Goal: Information Seeking & Learning: Learn about a topic

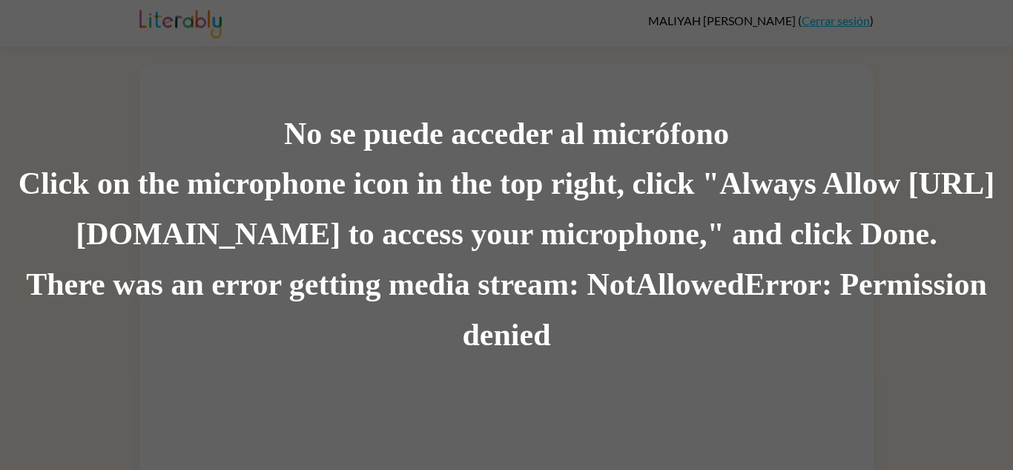
click at [481, 393] on div "No se puede acceder al micrófono Click on the microphone icon in the top right,…" at bounding box center [506, 235] width 1013 height 470
click at [512, 335] on div "There was an error getting media stream: NotAllowedError: Permission denied" at bounding box center [506, 310] width 1013 height 101
click at [530, 418] on div "No se puede acceder al micrófono Click on the microphone icon in the top right,…" at bounding box center [506, 235] width 1013 height 470
click at [564, 360] on div "There was an error getting media stream: NotAllowedError: Permission denied" at bounding box center [506, 310] width 1013 height 101
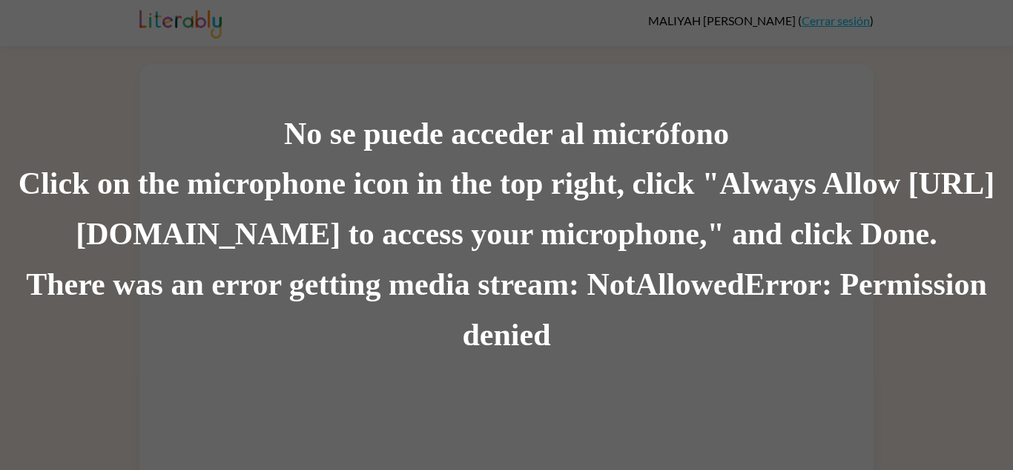
click at [562, 280] on div "There was an error getting media stream: NotAllowedError: Permission denied" at bounding box center [506, 310] width 1013 height 101
click at [649, 414] on div "No se puede acceder al micrófono Click on the microphone icon in the top right,…" at bounding box center [506, 235] width 1013 height 470
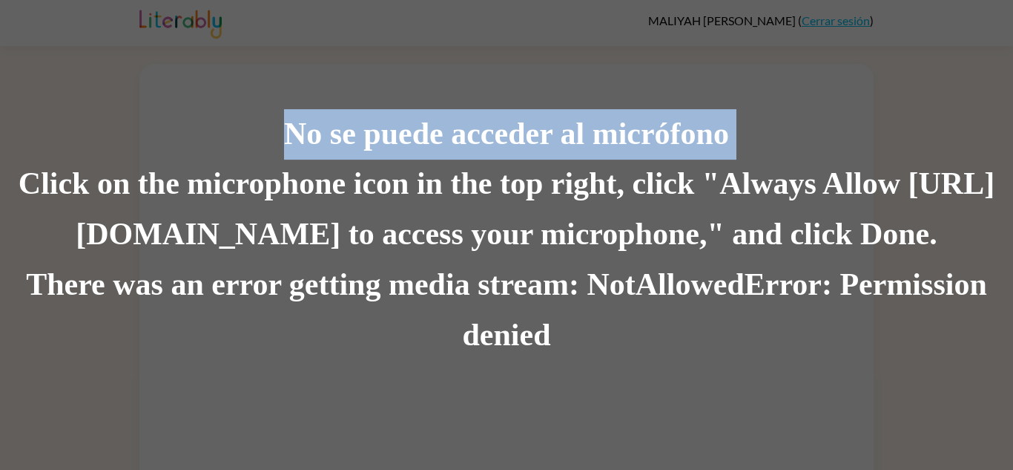
click at [649, 414] on div "No se puede acceder al micrófono Click on the microphone icon in the top right,…" at bounding box center [506, 235] width 1013 height 470
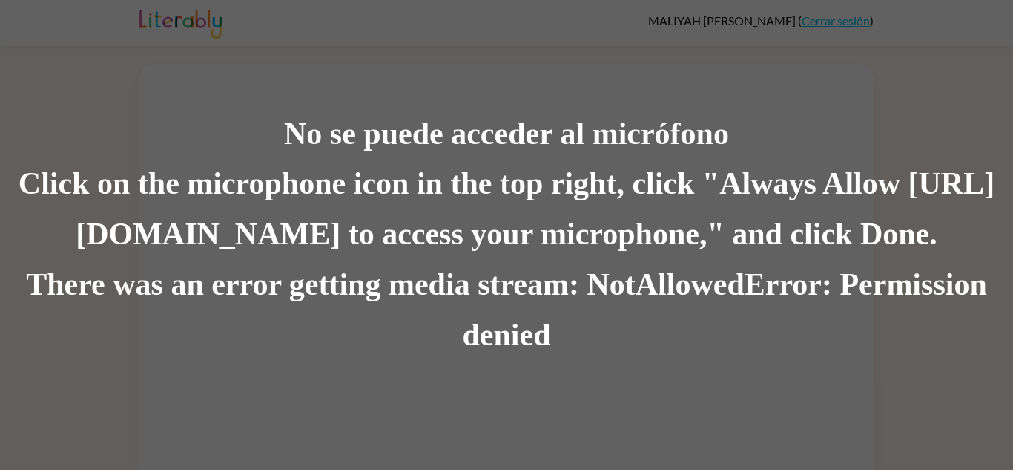
click at [649, 414] on div "No se puede acceder al micrófono Click on the microphone icon in the top right,…" at bounding box center [506, 235] width 1013 height 470
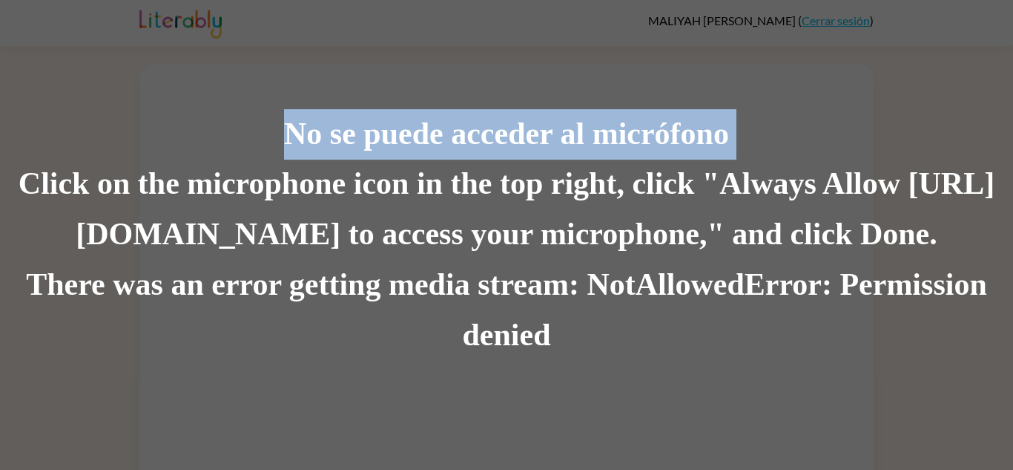
click at [649, 414] on div "No se puede acceder al micrófono Click on the microphone icon in the top right,…" at bounding box center [506, 235] width 1013 height 470
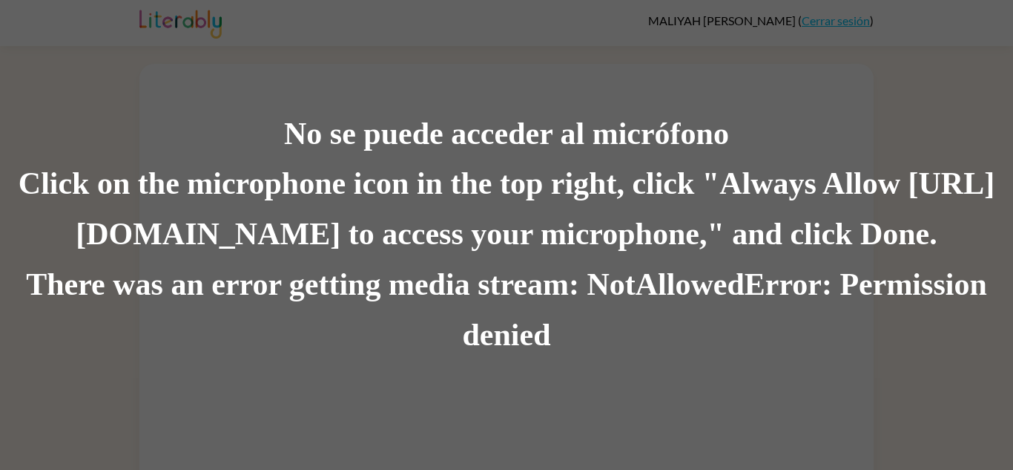
click at [649, 414] on div "No se puede acceder al micrófono Click on the microphone icon in the top right,…" at bounding box center [506, 235] width 1013 height 470
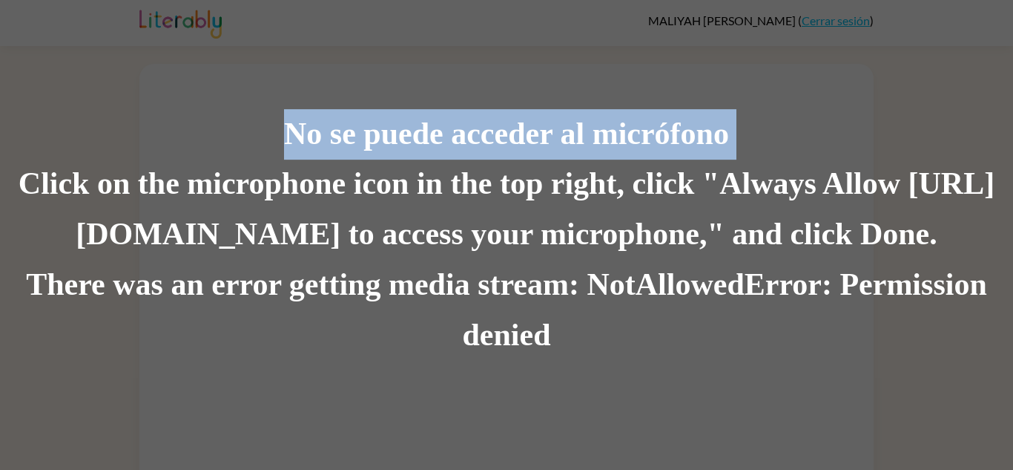
click at [649, 414] on div "No se puede acceder al micrófono Click on the microphone icon in the top right,…" at bounding box center [506, 235] width 1013 height 470
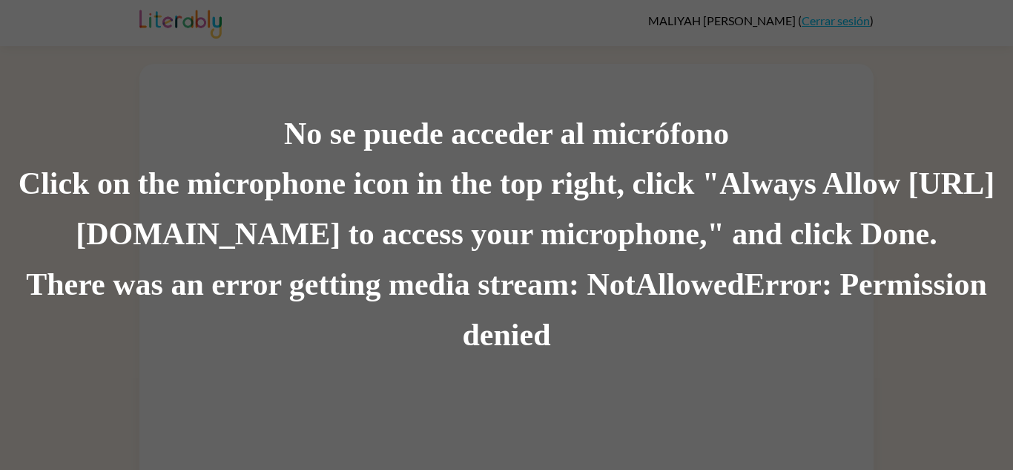
click at [649, 414] on div "No se puede acceder al micrófono Click on the microphone icon in the top right,…" at bounding box center [506, 235] width 1013 height 470
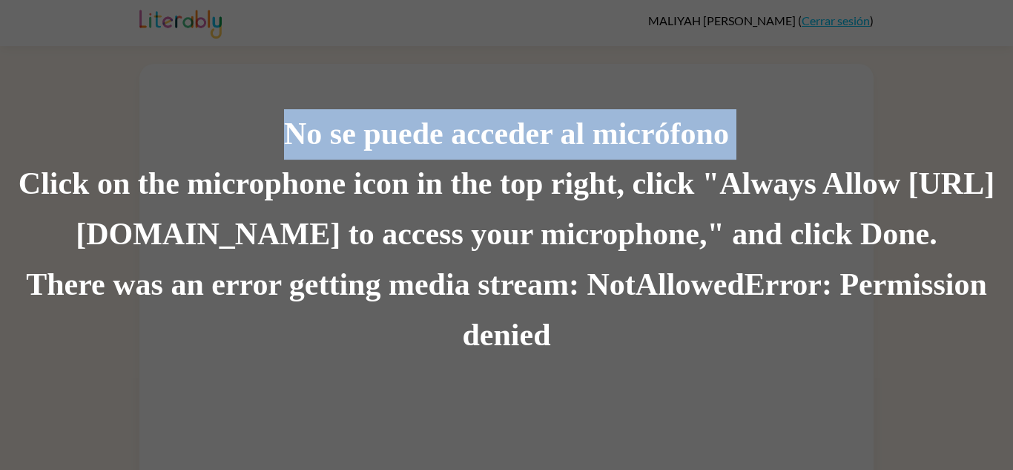
click at [649, 414] on div "No se puede acceder al micrófono Click on the microphone icon in the top right,…" at bounding box center [506, 235] width 1013 height 470
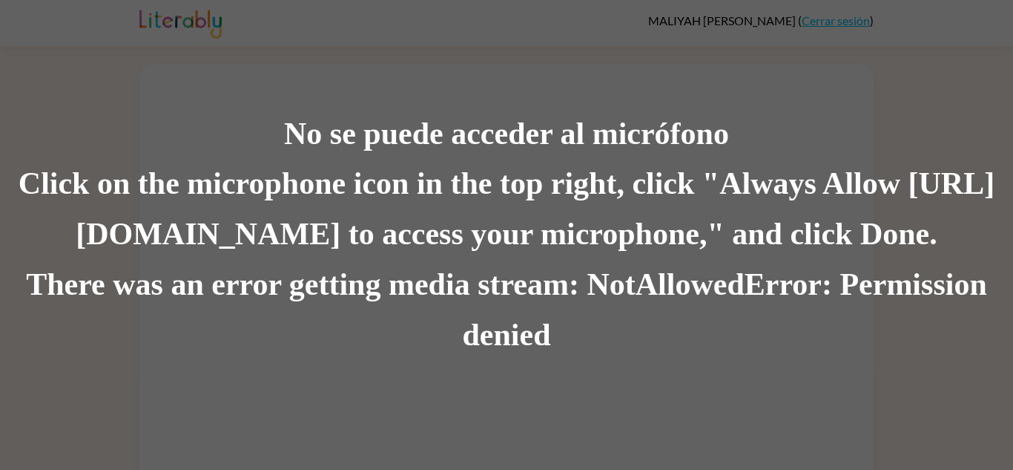
click at [649, 414] on div "No se puede acceder al micrófono Click on the microphone icon in the top right,…" at bounding box center [506, 235] width 1013 height 470
click at [747, 117] on div "No se puede acceder al micrófono" at bounding box center [506, 134] width 1013 height 50
click at [698, 92] on div "No se puede acceder al micrófono Click on the microphone icon in the top right,…" at bounding box center [506, 235] width 1013 height 470
click at [611, 79] on div "No se puede acceder al micrófono Click on the microphone icon in the top right,…" at bounding box center [506, 235] width 1013 height 470
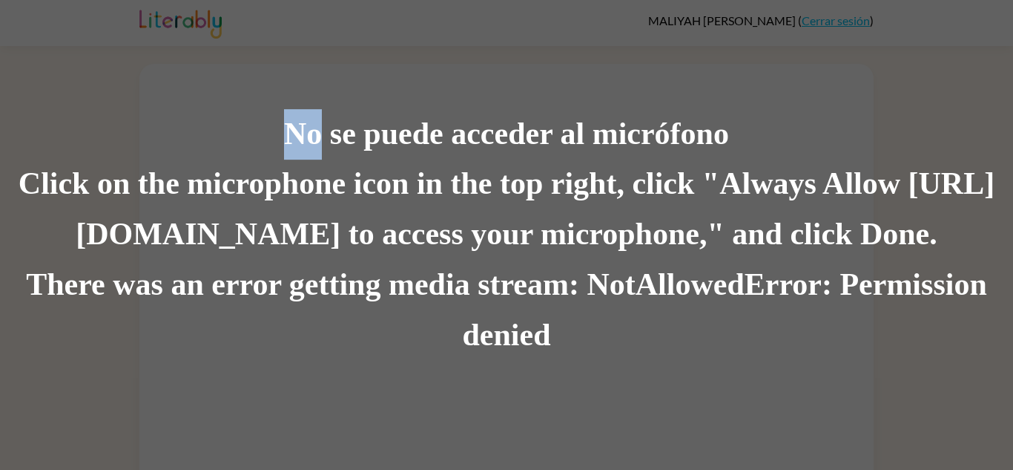
click at [611, 79] on div "No se puede acceder al micrófono Click on the microphone icon in the top right,…" at bounding box center [506, 235] width 1013 height 470
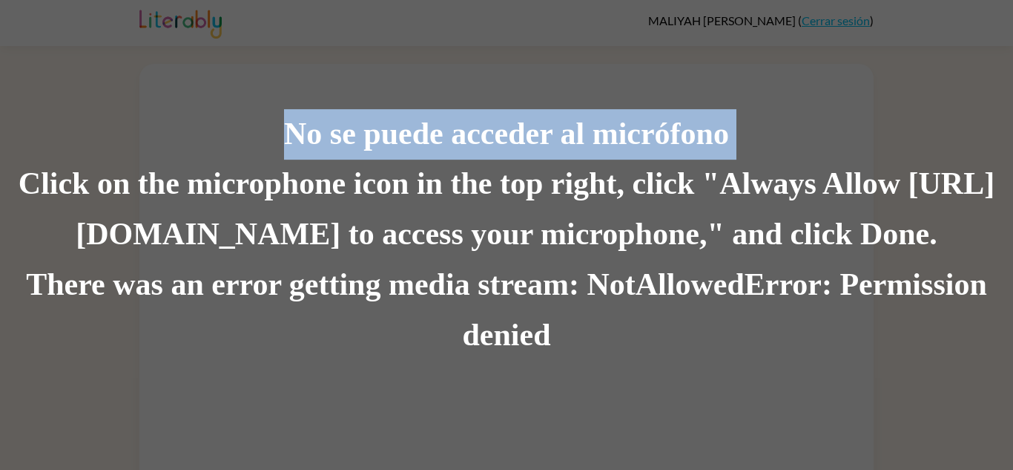
click at [611, 79] on div "No se puede acceder al micrófono Click on the microphone icon in the top right,…" at bounding box center [506, 235] width 1013 height 470
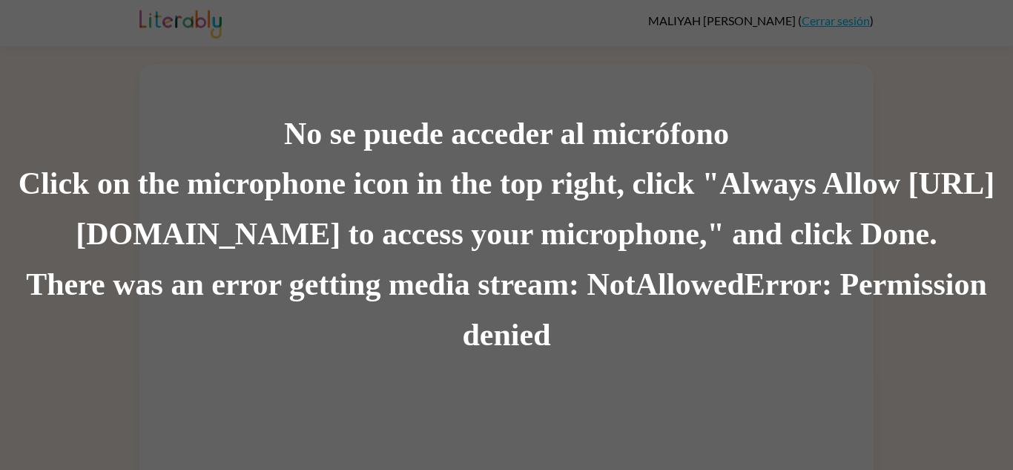
click at [611, 79] on div "No se puede acceder al micrófono Click on the microphone icon in the top right,…" at bounding box center [506, 235] width 1013 height 470
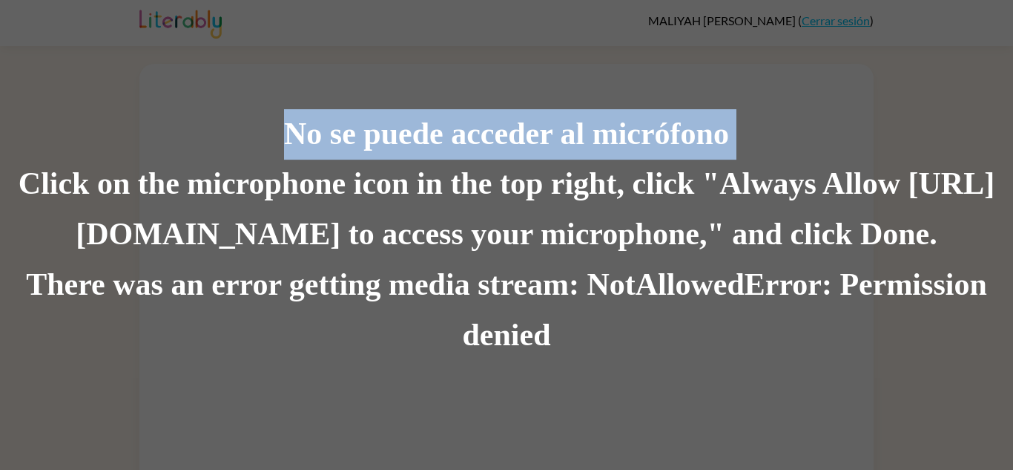
click at [611, 79] on div "No se puede acceder al micrófono Click on the microphone icon in the top right,…" at bounding box center [506, 235] width 1013 height 470
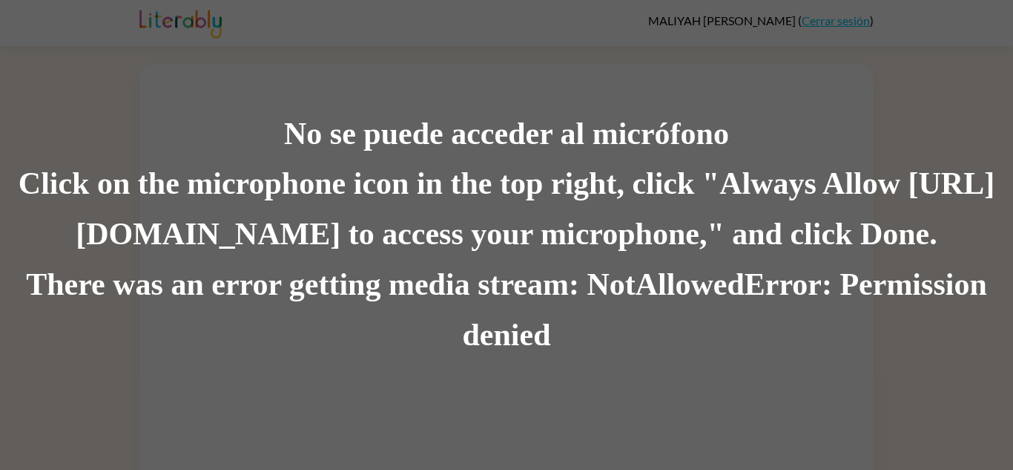
click at [611, 79] on div "No se puede acceder al micrófono Click on the microphone icon in the top right,…" at bounding box center [506, 235] width 1013 height 470
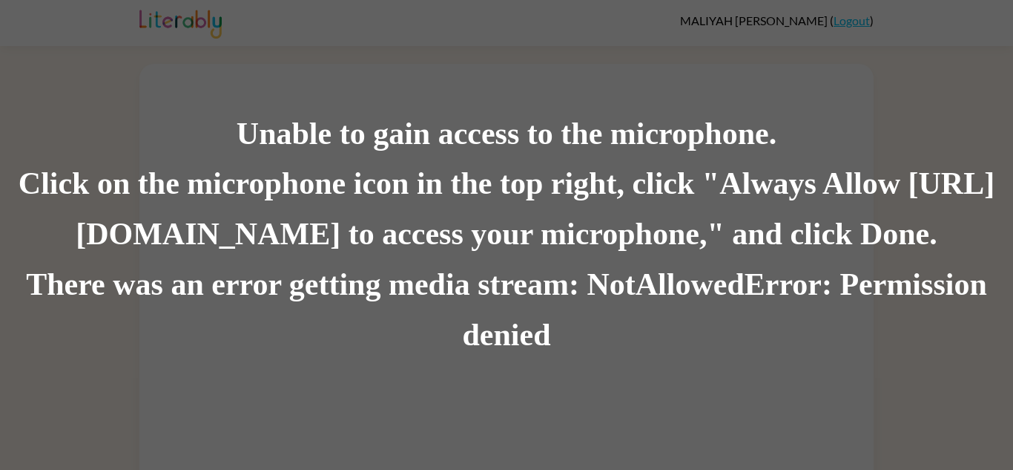
click at [452, 244] on div "Click on the microphone icon in the top right, click "Always Allow https://lite…" at bounding box center [506, 209] width 1013 height 101
click at [577, 147] on div "Unable to gain access to the microphone." at bounding box center [506, 134] width 1013 height 50
click at [653, 323] on div "There was an error getting media stream: NotAllowedError: Permission denied" at bounding box center [506, 310] width 1013 height 101
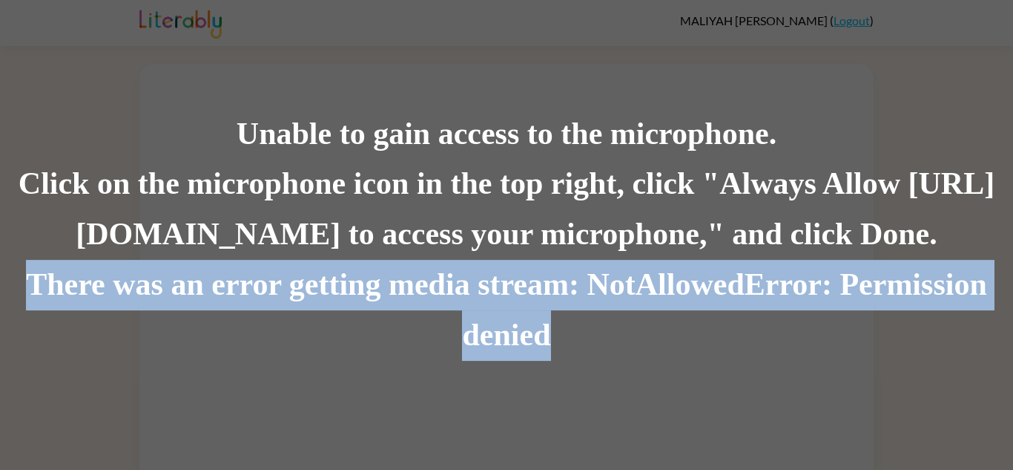
click at [653, 325] on div "There was an error getting media stream: NotAllowedError: Permission denied" at bounding box center [506, 310] width 1013 height 101
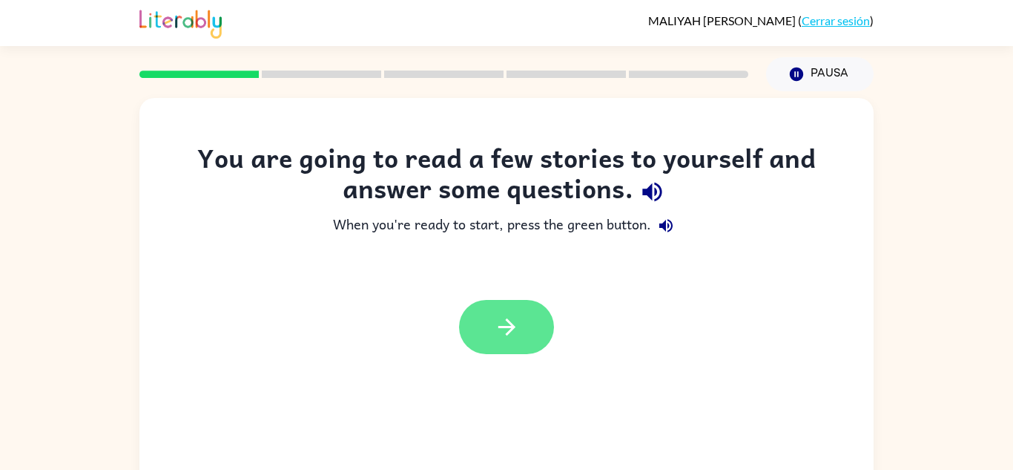
click at [539, 338] on button "button" at bounding box center [506, 327] width 95 height 54
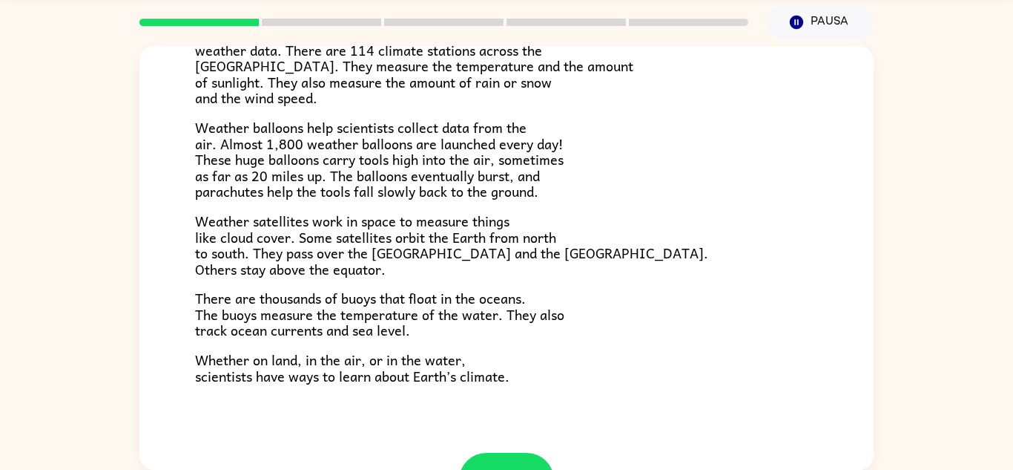
scroll to position [415, 0]
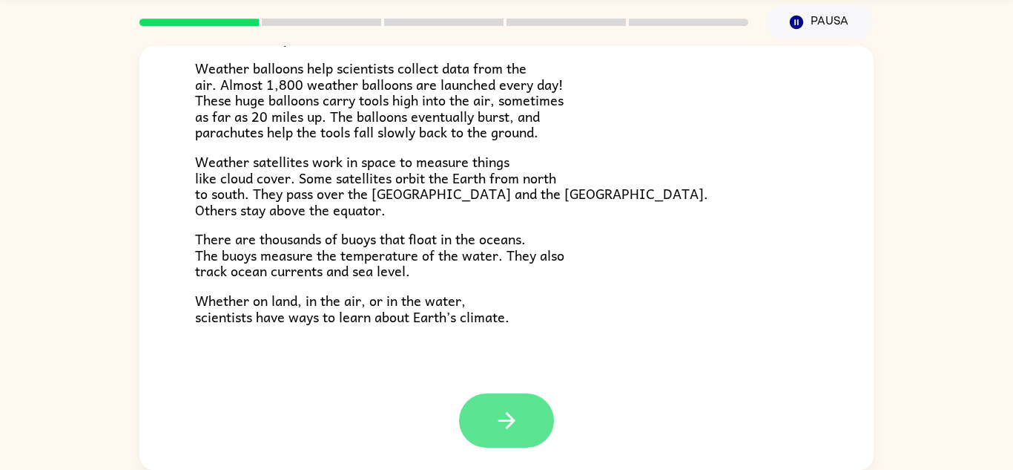
click at [547, 405] on button "button" at bounding box center [506, 420] width 95 height 54
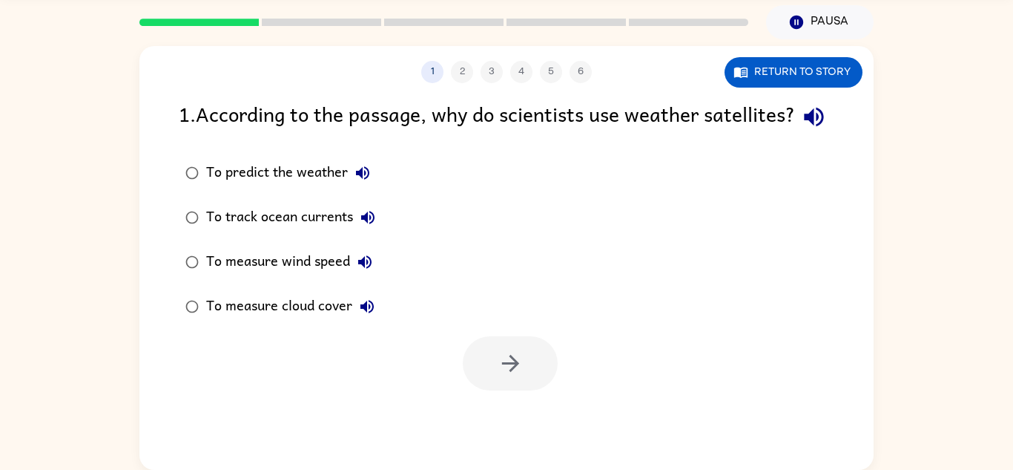
scroll to position [0, 0]
click at [801, 130] on icon "button" at bounding box center [814, 117] width 26 height 26
click at [366, 180] on icon "button" at bounding box center [362, 172] width 13 height 13
click at [375, 226] on icon "button" at bounding box center [368, 217] width 18 height 18
click at [364, 269] on icon "button" at bounding box center [364, 261] width 13 height 13
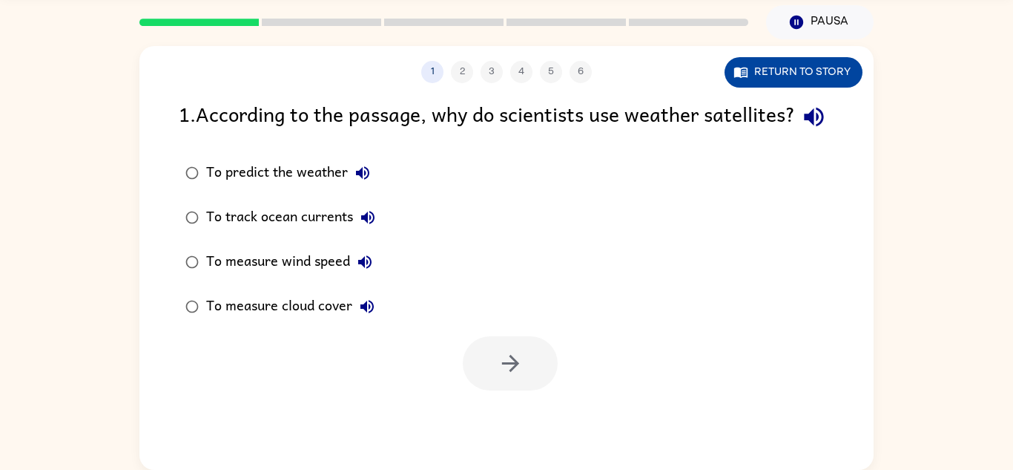
click at [780, 82] on button "Return to story" at bounding box center [794, 72] width 138 height 30
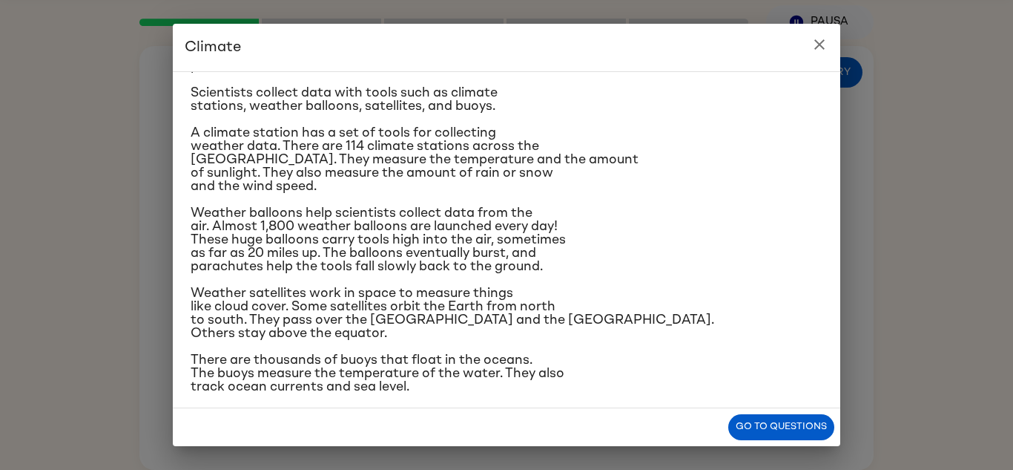
scroll to position [231, 0]
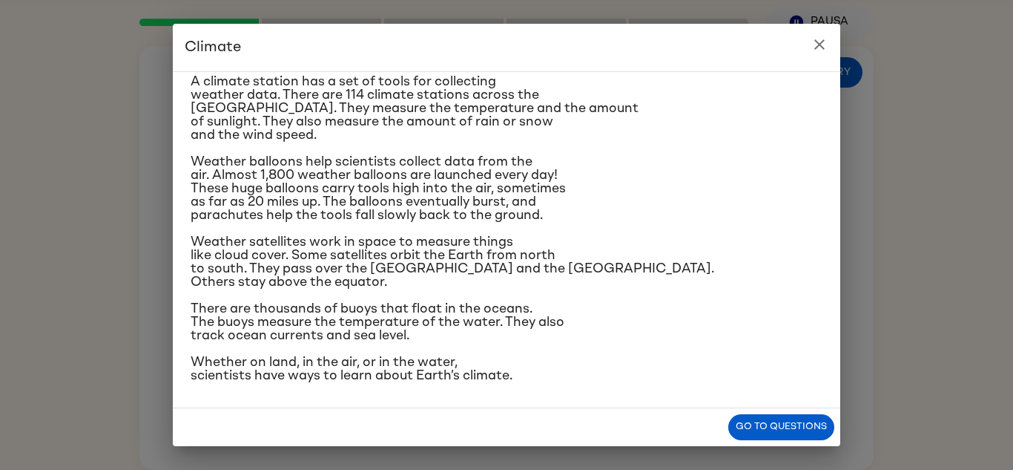
click at [809, 45] on button "close" at bounding box center [820, 45] width 30 height 30
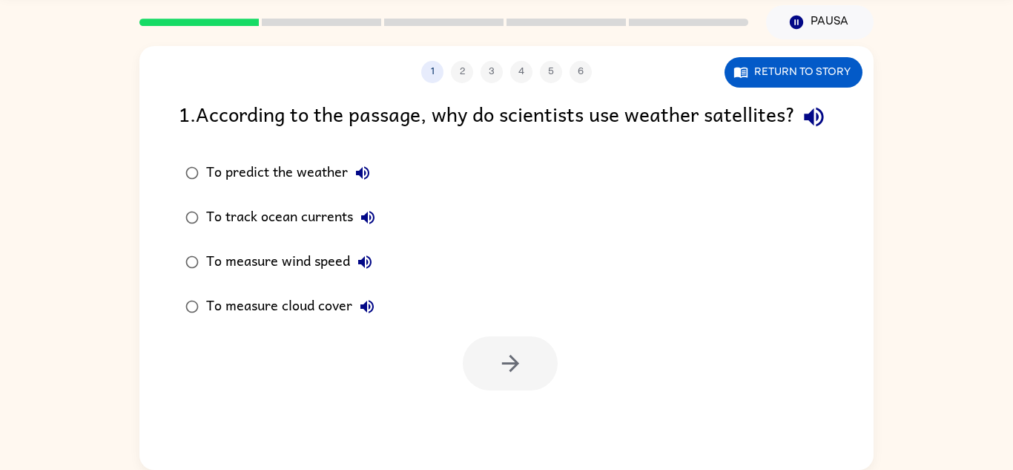
click at [369, 321] on button "To measure cloud cover" at bounding box center [367, 307] width 30 height 30
click at [508, 376] on icon "button" at bounding box center [511, 363] width 26 height 26
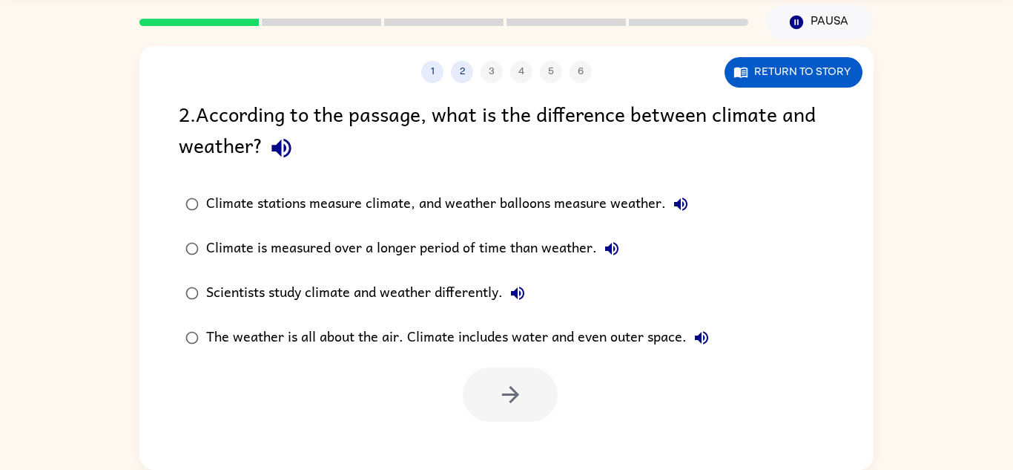
click at [286, 157] on icon "button" at bounding box center [282, 148] width 26 height 26
click at [679, 207] on icon "button" at bounding box center [680, 203] width 13 height 13
click at [612, 259] on button "Climate is measured over a longer period of time than weather." at bounding box center [612, 249] width 30 height 30
click at [527, 297] on icon "button" at bounding box center [518, 293] width 18 height 18
click at [700, 346] on icon "button" at bounding box center [702, 338] width 18 height 18
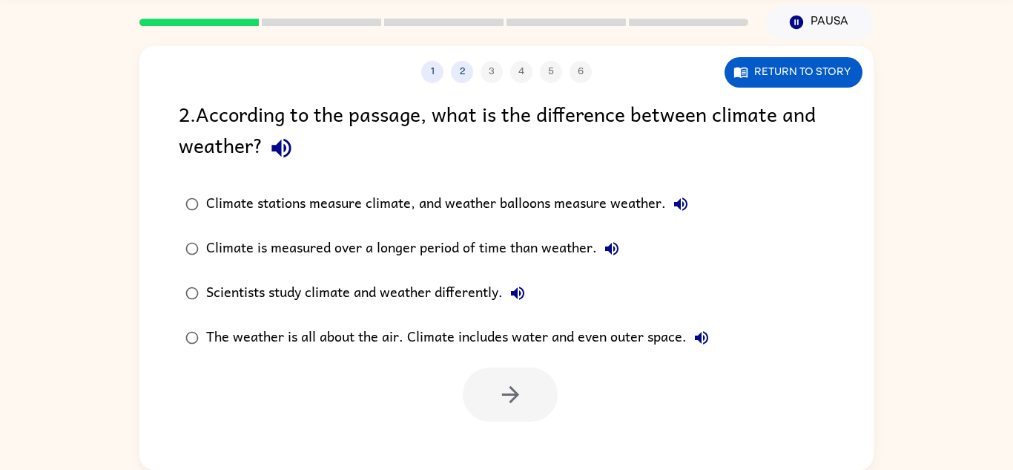
click at [682, 160] on div "2 . According to the passage, what is the difference between climate and weathe…" at bounding box center [507, 132] width 656 height 69
click at [691, 205] on button "Climate stations measure climate, and weather balloons measure weather." at bounding box center [681, 204] width 30 height 30
click at [601, 251] on button "Climate is measured over a longer period of time than weather." at bounding box center [612, 249] width 30 height 30
click at [524, 297] on icon "button" at bounding box center [517, 292] width 13 height 13
click at [694, 352] on div "The weather is all about the air. Climate includes water and even outer space." at bounding box center [461, 338] width 510 height 30
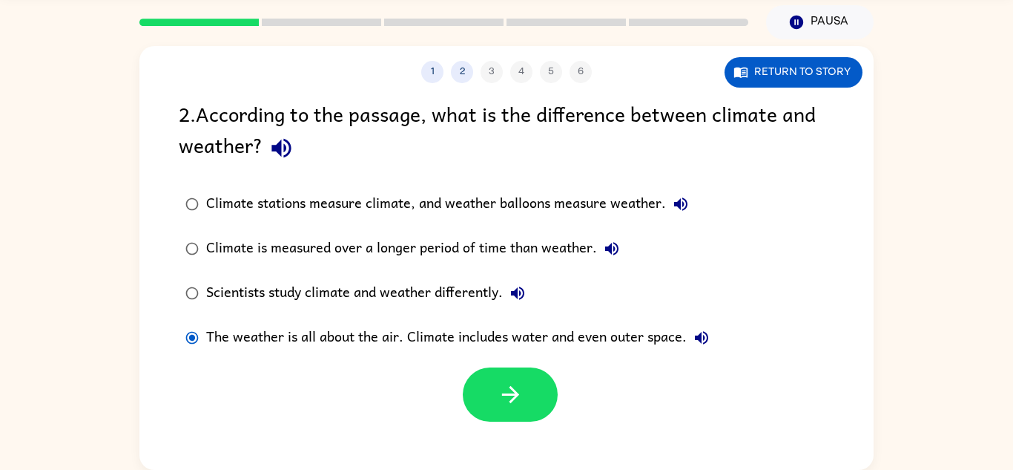
click at [704, 335] on icon "button" at bounding box center [702, 338] width 18 height 18
click at [530, 405] on button "button" at bounding box center [510, 394] width 95 height 54
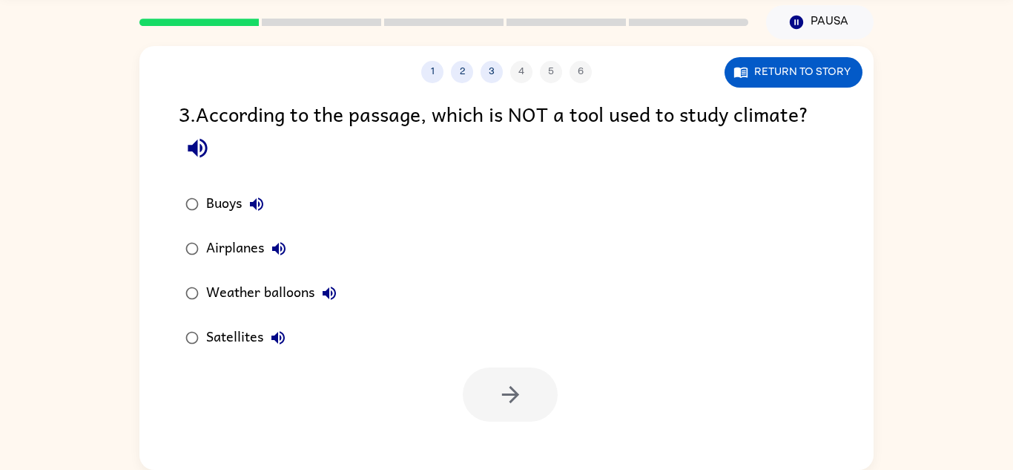
click at [194, 161] on icon "button" at bounding box center [198, 148] width 26 height 26
click at [260, 208] on icon "button" at bounding box center [257, 204] width 18 height 18
click at [280, 251] on icon "button" at bounding box center [279, 249] width 18 height 18
click at [329, 302] on icon "button" at bounding box center [329, 293] width 18 height 18
click at [271, 345] on icon "button" at bounding box center [278, 338] width 18 height 18
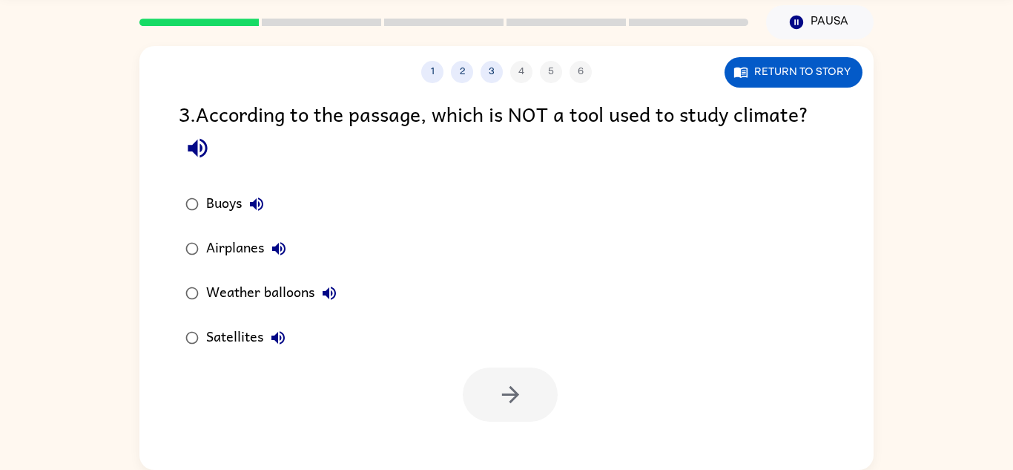
click at [250, 248] on div "Airplanes" at bounding box center [250, 249] width 88 height 30
click at [532, 382] on button "button" at bounding box center [510, 394] width 95 height 54
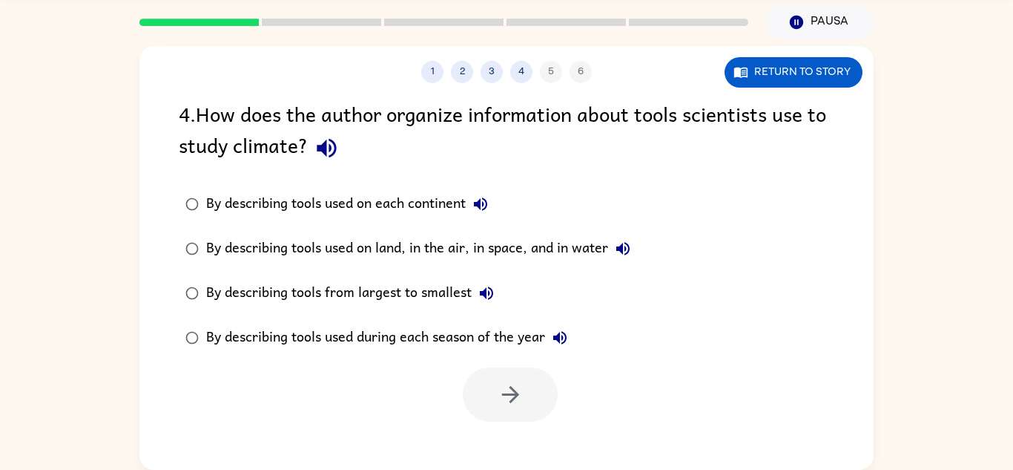
click at [338, 154] on icon "button" at bounding box center [327, 148] width 26 height 26
click at [480, 209] on icon "button" at bounding box center [481, 204] width 18 height 18
click at [631, 251] on icon "button" at bounding box center [623, 249] width 18 height 18
click at [490, 289] on icon "button" at bounding box center [487, 293] width 18 height 18
click at [557, 345] on icon "button" at bounding box center [560, 338] width 18 height 18
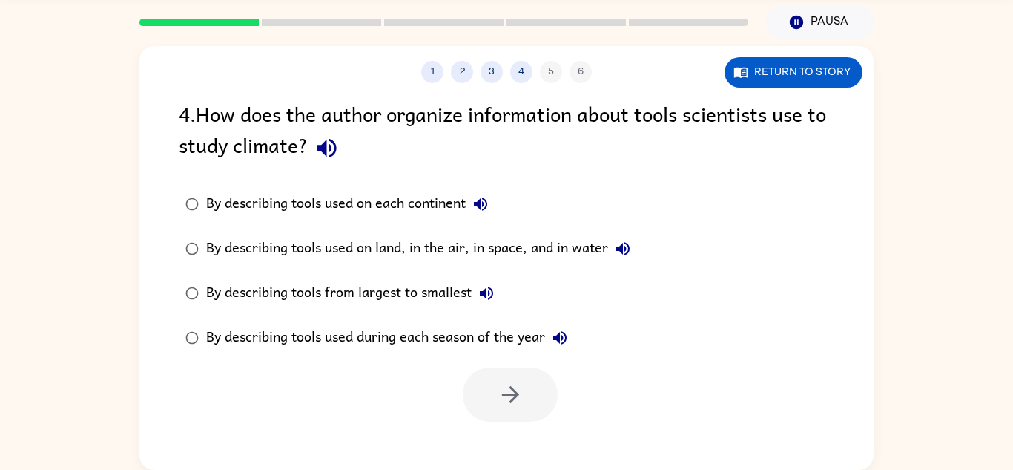
click at [549, 257] on div "By describing tools used on land, in the air, in space, and in water" at bounding box center [422, 249] width 432 height 30
click at [525, 399] on button "button" at bounding box center [510, 394] width 95 height 54
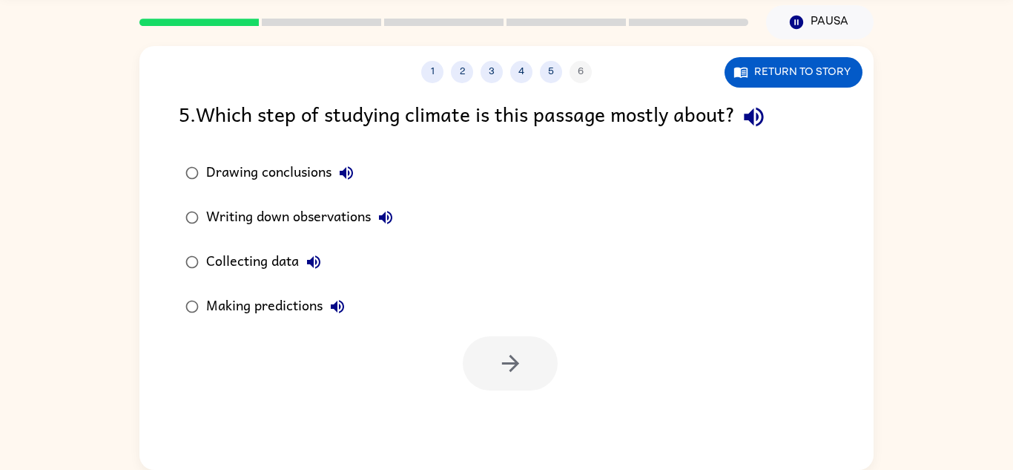
click at [354, 166] on icon "button" at bounding box center [347, 173] width 18 height 18
click at [748, 122] on icon "button" at bounding box center [754, 117] width 26 height 26
click at [346, 216] on div "Writing down observations" at bounding box center [303, 218] width 194 height 30
click at [389, 217] on icon "button" at bounding box center [385, 217] width 13 height 13
click at [309, 271] on icon "button" at bounding box center [314, 262] width 18 height 18
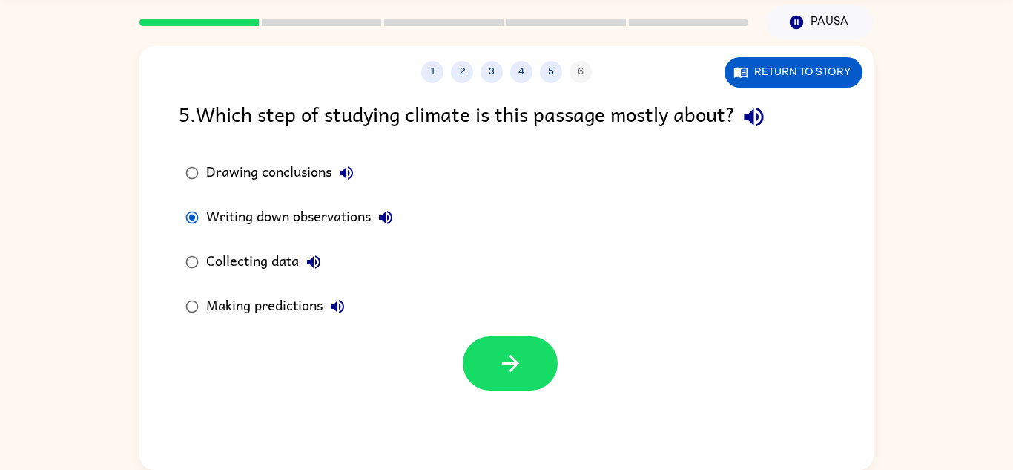
click at [336, 315] on icon "button" at bounding box center [338, 306] width 18 height 18
click at [390, 228] on button "Writing down observations" at bounding box center [386, 218] width 30 height 30
click at [516, 370] on icon "button" at bounding box center [511, 363] width 26 height 26
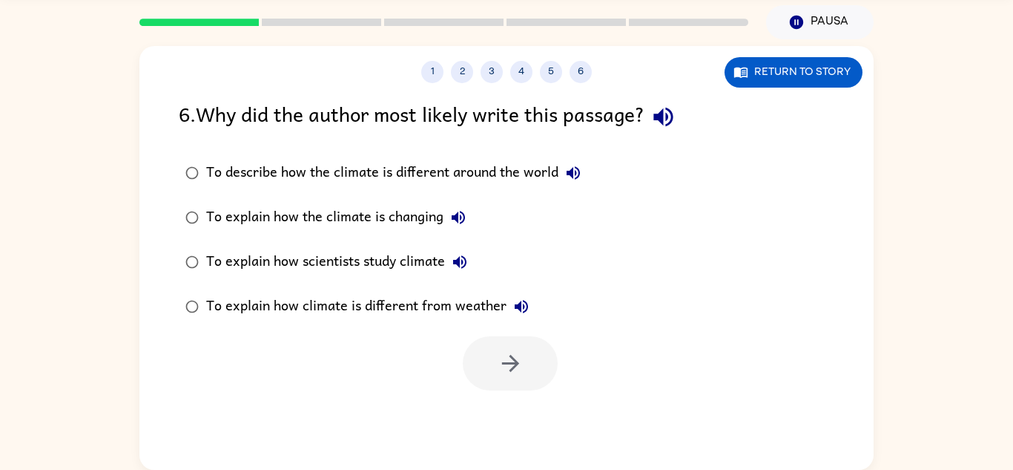
click at [656, 119] on button "button" at bounding box center [664, 117] width 38 height 38
click at [452, 315] on div "To explain how climate is different from weather" at bounding box center [371, 307] width 330 height 30
click at [478, 369] on button "button" at bounding box center [510, 363] width 95 height 54
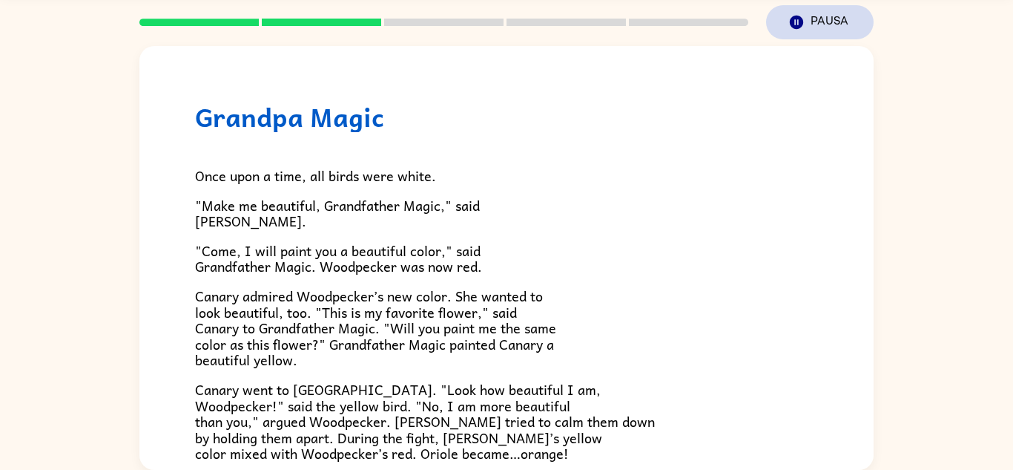
click at [785, 16] on button "Pausa Pausa" at bounding box center [820, 22] width 108 height 34
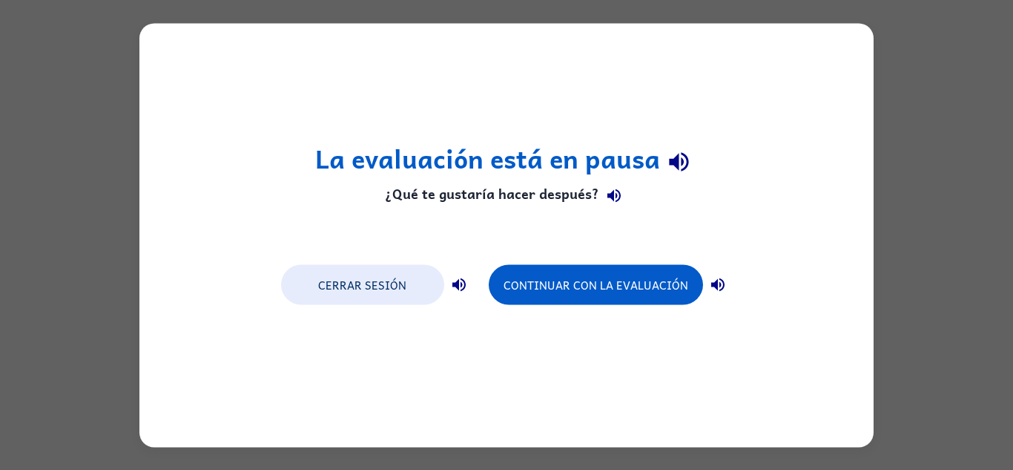
click at [967, 170] on div "La evaluación está en pausa ¿Qué te gustaría hacer después? Cerrar sesión Conti…" at bounding box center [506, 235] width 1013 height 470
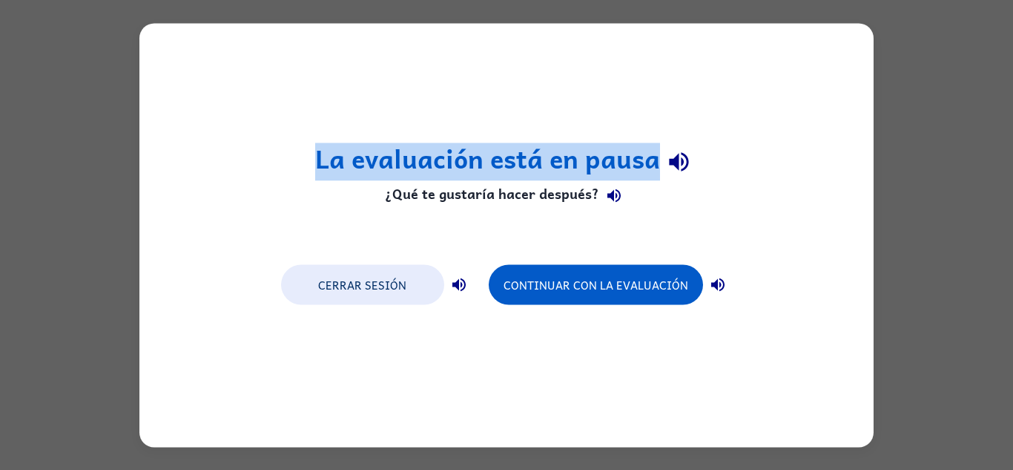
click at [688, 163] on icon "button" at bounding box center [679, 162] width 26 height 26
click at [610, 204] on icon "button" at bounding box center [614, 196] width 18 height 18
click at [455, 292] on icon "button" at bounding box center [459, 284] width 18 height 18
click at [724, 295] on button "button" at bounding box center [718, 284] width 30 height 30
click at [313, 292] on button "Cerrar sesión" at bounding box center [362, 284] width 163 height 40
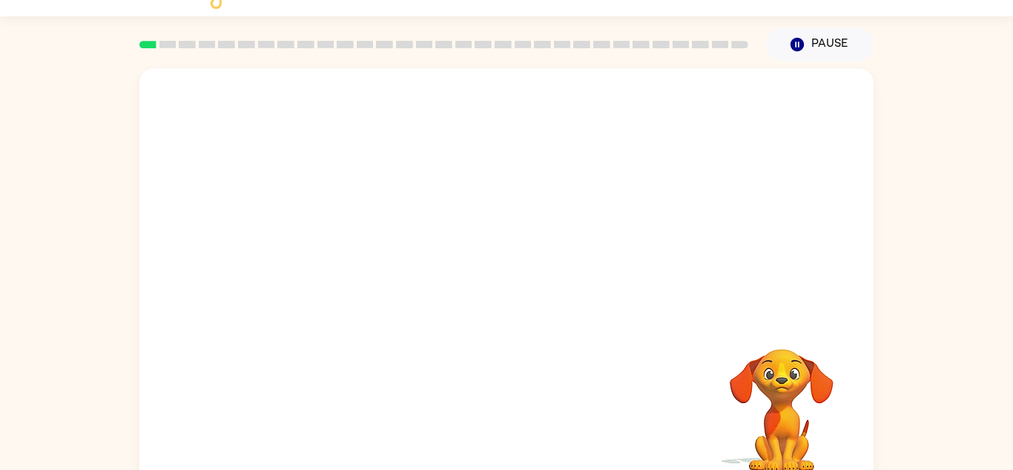
scroll to position [52, 0]
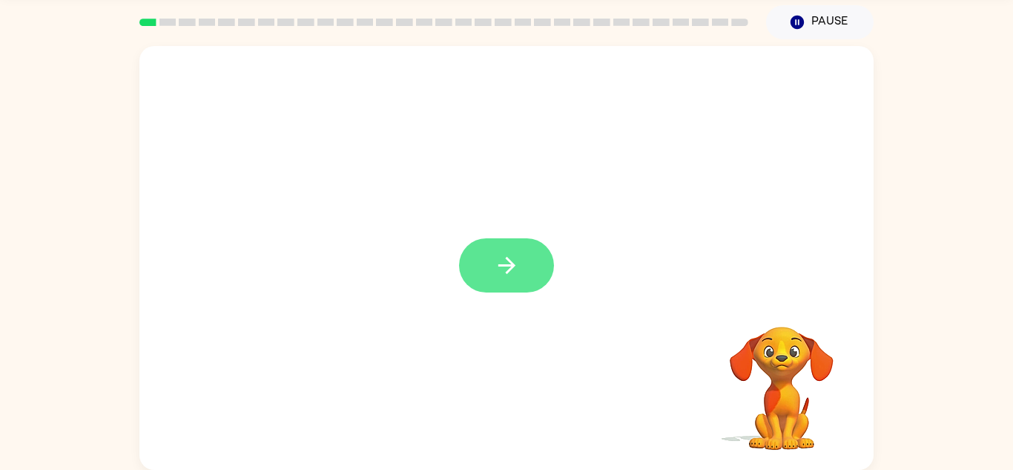
click at [487, 271] on button "button" at bounding box center [506, 265] width 95 height 54
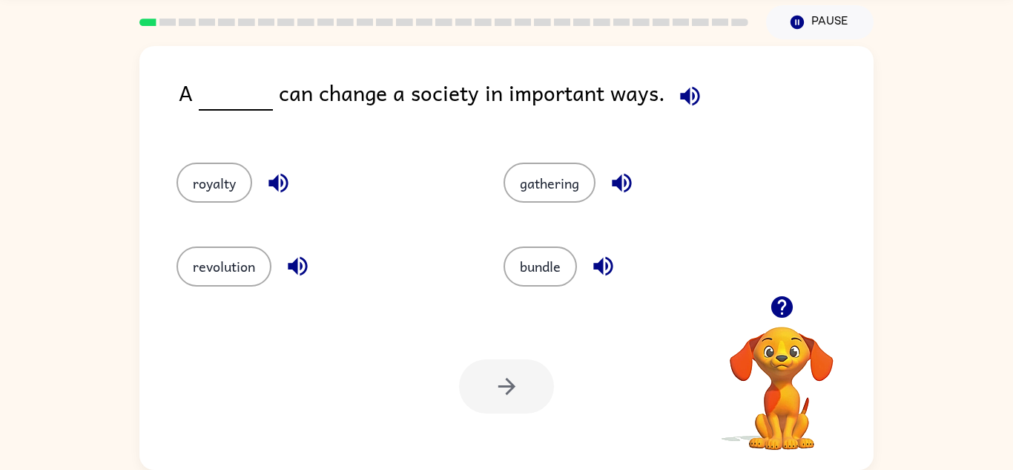
click at [619, 191] on icon "button" at bounding box center [622, 183] width 26 height 26
click at [677, 104] on icon "button" at bounding box center [690, 96] width 26 height 26
click at [280, 193] on icon "button" at bounding box center [279, 183] width 26 height 26
click at [307, 272] on icon "button" at bounding box center [298, 266] width 26 height 26
click at [633, 200] on div "gathering" at bounding box center [650, 182] width 293 height 40
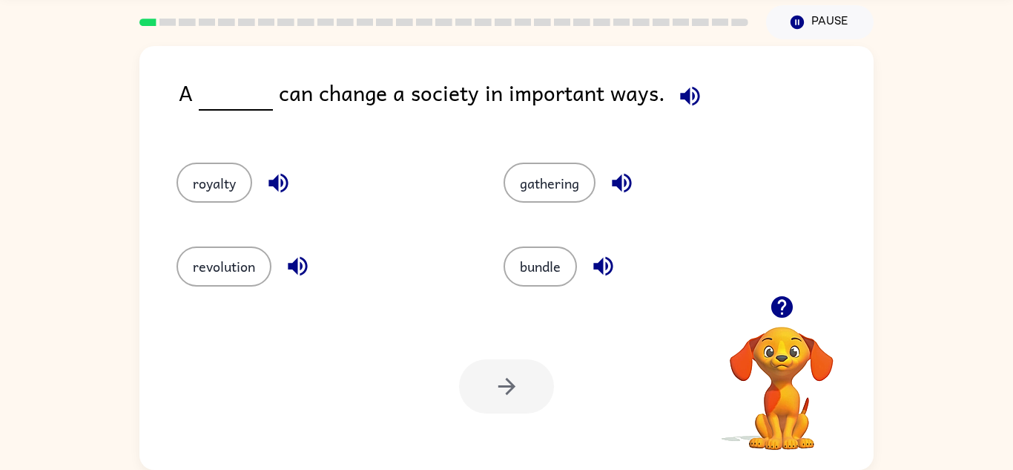
click at [621, 178] on icon "button" at bounding box center [621, 183] width 19 height 19
click at [616, 263] on icon "button" at bounding box center [603, 266] width 26 height 26
click at [542, 194] on button "gathering" at bounding box center [550, 182] width 92 height 40
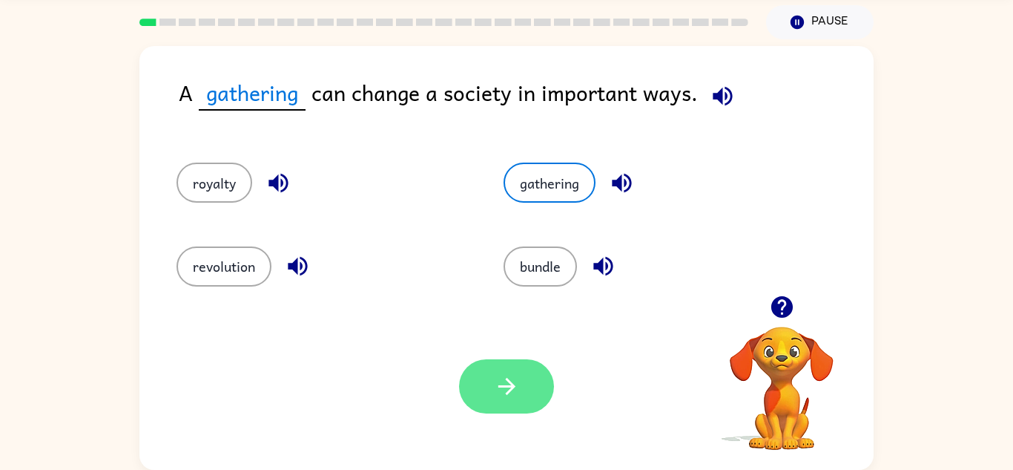
click at [511, 403] on button "button" at bounding box center [506, 386] width 95 height 54
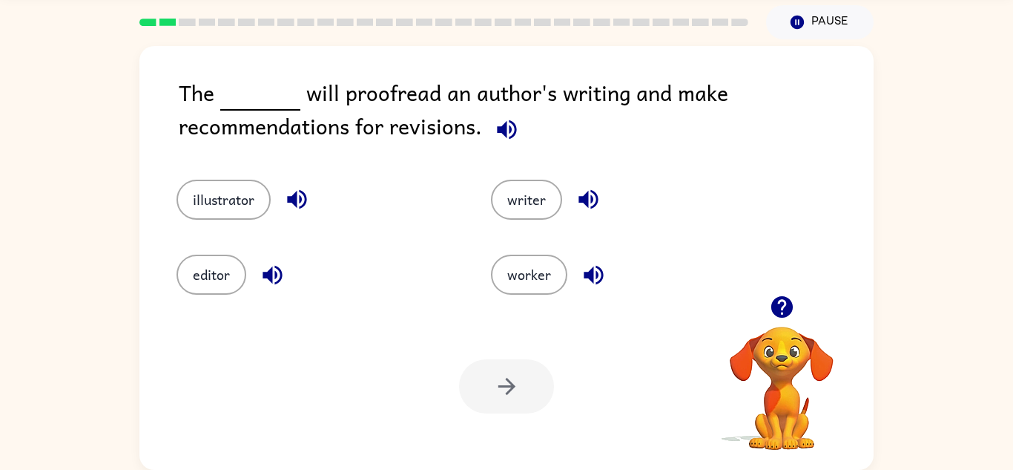
click at [509, 134] on icon "button" at bounding box center [507, 129] width 26 height 26
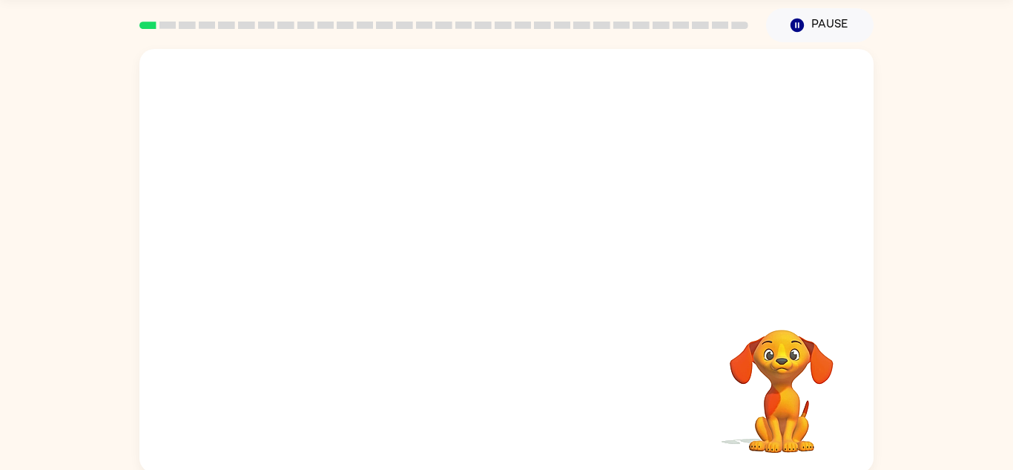
scroll to position [52, 0]
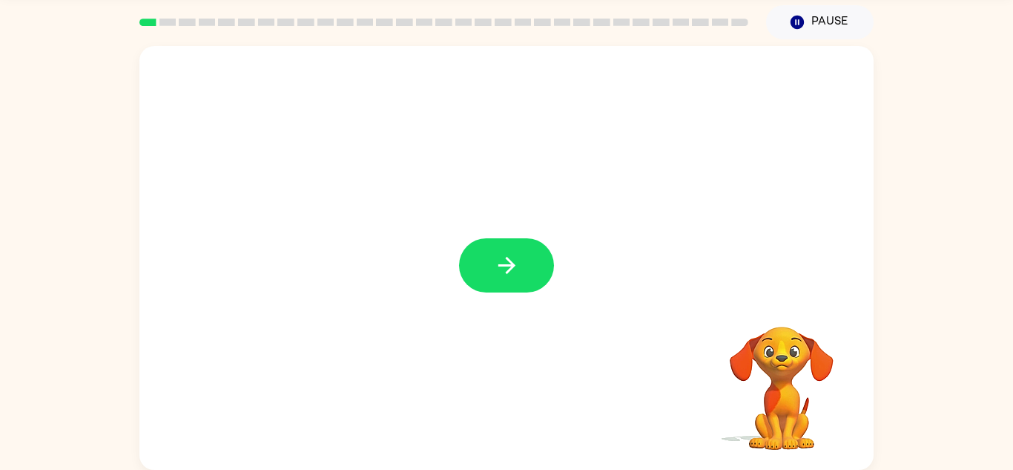
click at [518, 260] on icon "button" at bounding box center [507, 265] width 26 height 26
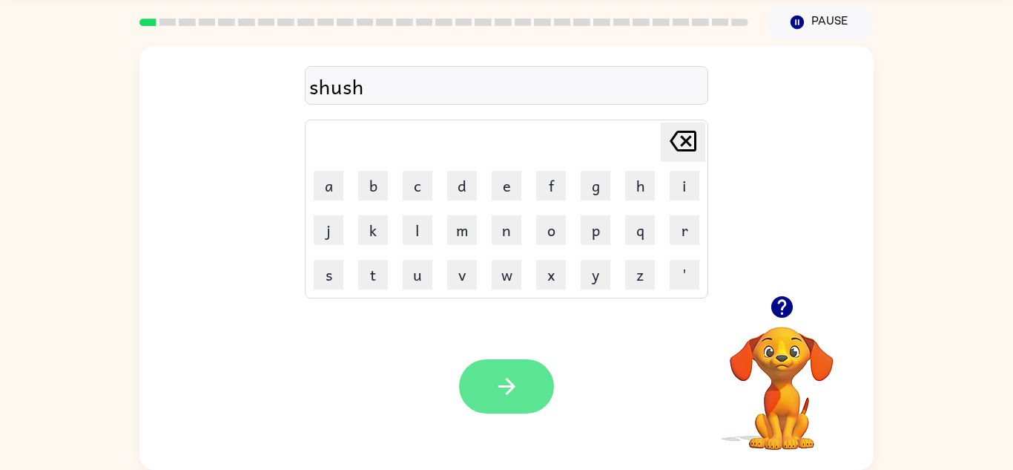
click at [510, 392] on icon "button" at bounding box center [507, 386] width 26 height 26
click at [686, 149] on icon at bounding box center [683, 141] width 27 height 21
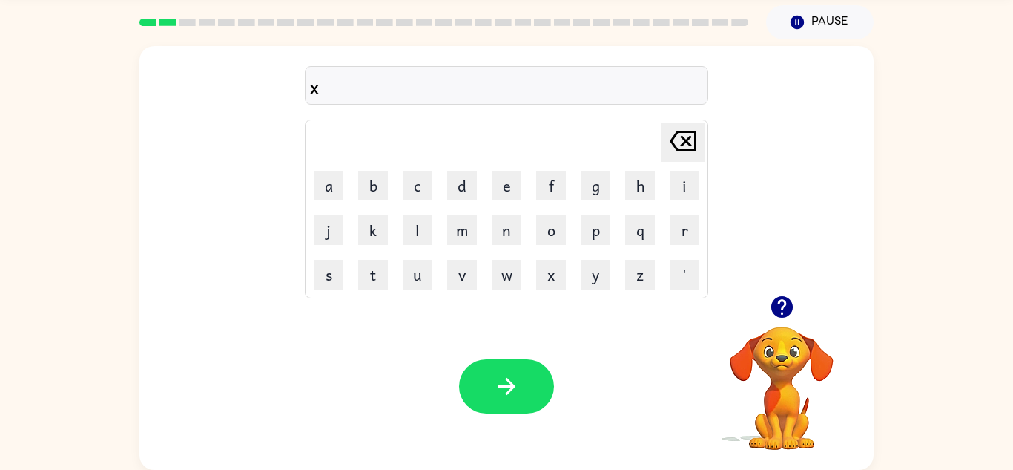
click at [686, 149] on icon at bounding box center [683, 141] width 27 height 21
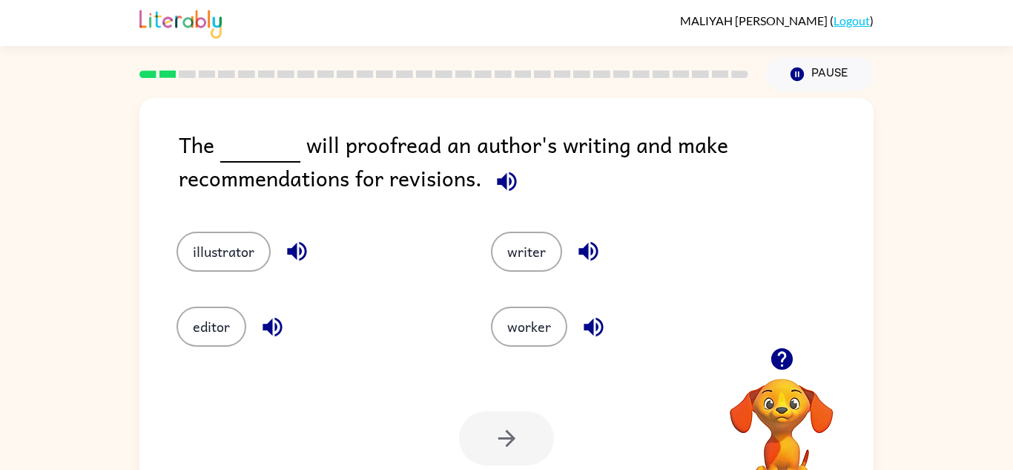
click at [500, 183] on icon "button" at bounding box center [506, 180] width 19 height 19
click at [506, 188] on icon "button" at bounding box center [507, 181] width 26 height 26
click at [504, 255] on button "writer" at bounding box center [526, 251] width 71 height 40
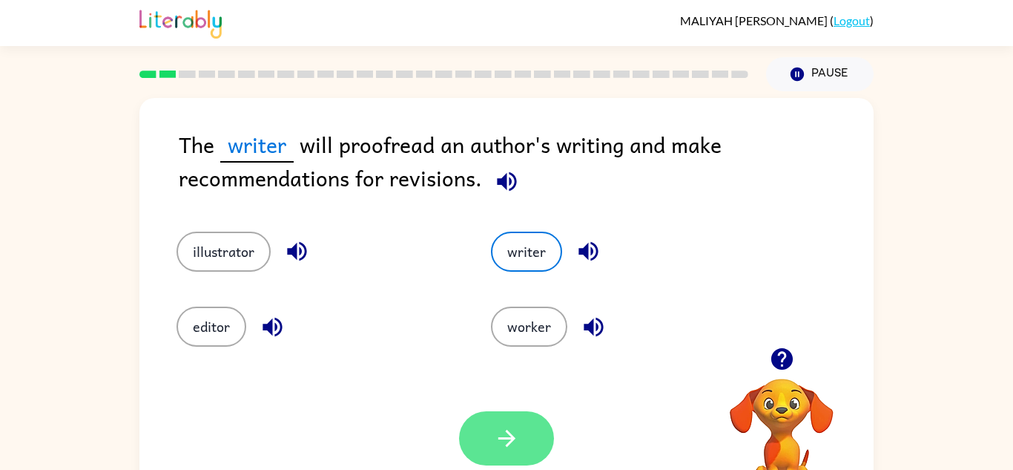
click at [526, 458] on button "button" at bounding box center [506, 438] width 95 height 54
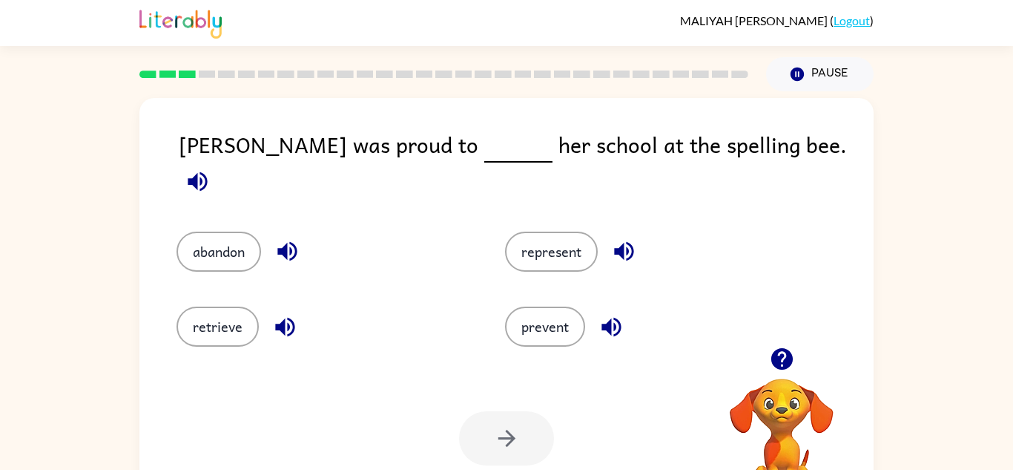
click at [207, 171] on icon "button" at bounding box center [197, 180] width 19 height 19
click at [247, 231] on button "abandon" at bounding box center [219, 251] width 85 height 40
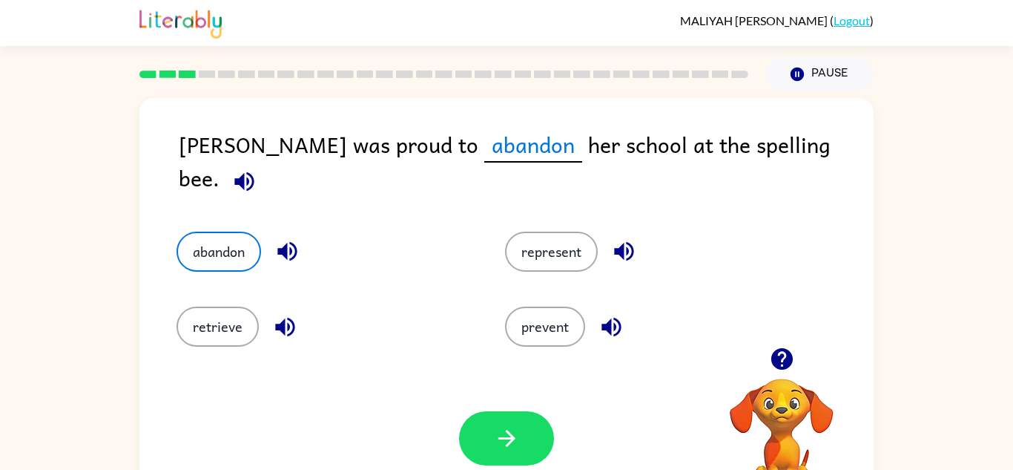
scroll to position [52, 0]
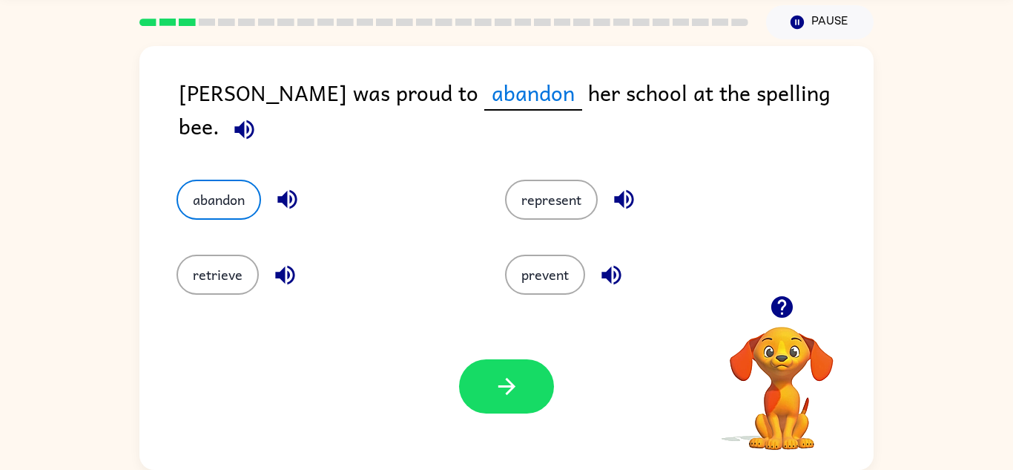
click at [90, 303] on div "Maya was proud to abandon her school at the spelling bee. abandon represent ret…" at bounding box center [506, 254] width 1013 height 430
click at [533, 377] on button "button" at bounding box center [506, 386] width 95 height 54
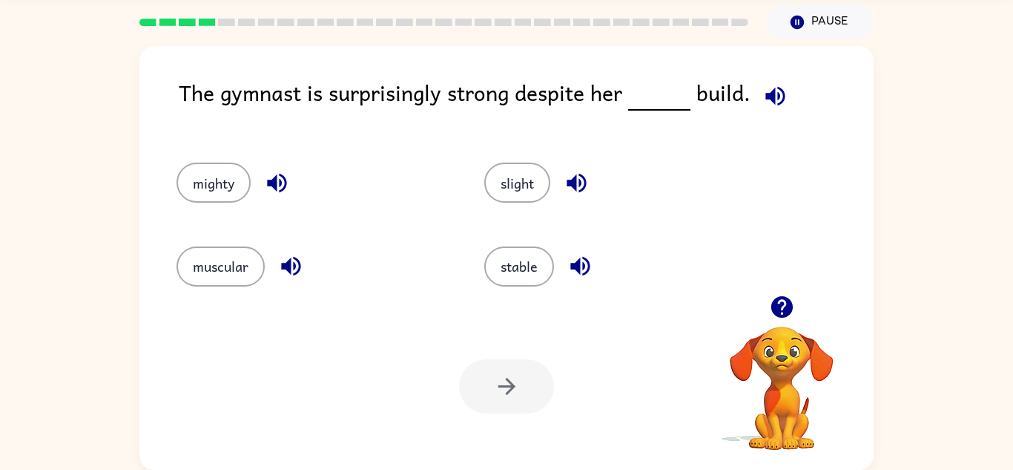
click at [769, 99] on icon "button" at bounding box center [775, 95] width 19 height 19
click at [757, 89] on button "button" at bounding box center [776, 96] width 38 height 38
click at [274, 180] on icon "button" at bounding box center [276, 183] width 19 height 19
click at [301, 267] on icon "button" at bounding box center [291, 266] width 26 height 26
click at [529, 183] on button "slight" at bounding box center [517, 182] width 66 height 40
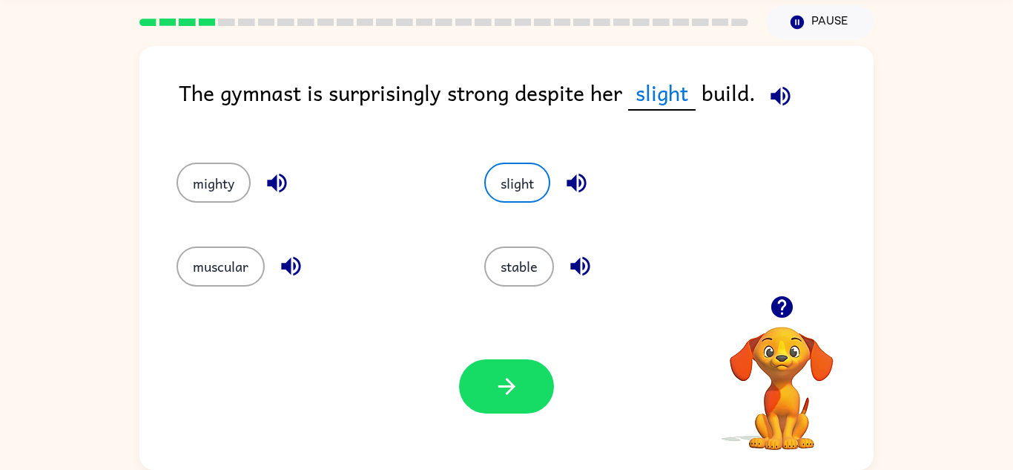
click at [557, 266] on div "stable" at bounding box center [621, 266] width 274 height 40
click at [566, 259] on button "button" at bounding box center [581, 266] width 38 height 38
click at [789, 102] on icon "button" at bounding box center [781, 96] width 26 height 26
click at [521, 420] on div "Your browser must support playing .mp4 files to use Literably. Please try using…" at bounding box center [506, 386] width 734 height 167
click at [520, 382] on button "button" at bounding box center [506, 386] width 95 height 54
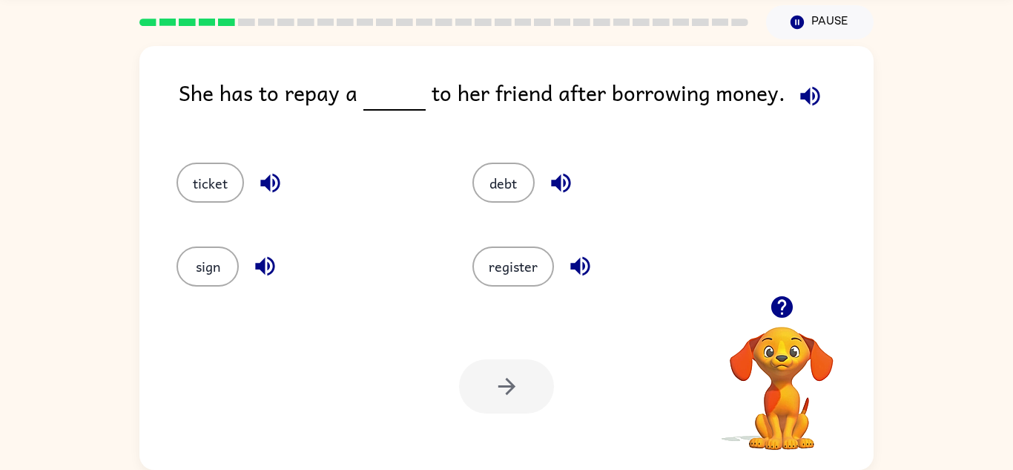
click at [803, 99] on icon "button" at bounding box center [810, 96] width 26 height 26
click at [246, 188] on div "ticket" at bounding box center [308, 182] width 262 height 40
click at [281, 186] on icon "button" at bounding box center [270, 183] width 26 height 26
click at [276, 277] on icon "button" at bounding box center [265, 266] width 26 height 26
click at [550, 270] on button "register" at bounding box center [514, 266] width 82 height 40
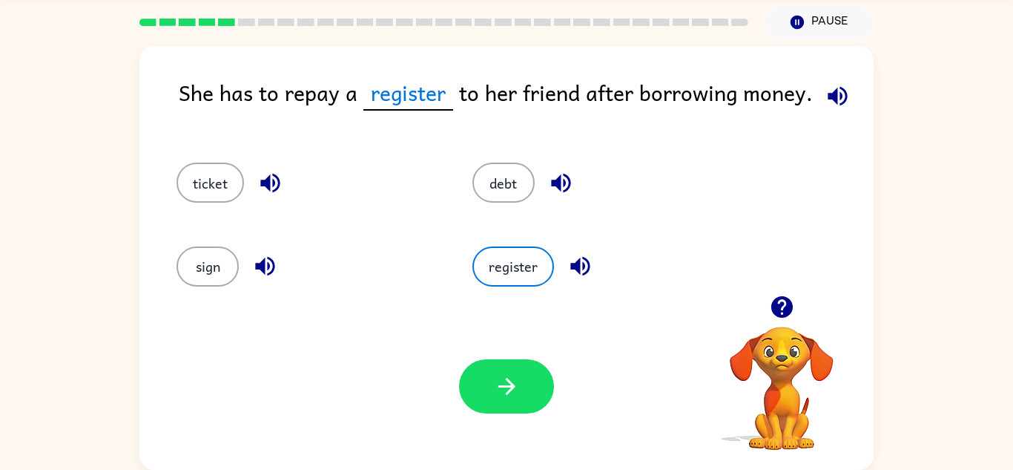
click at [575, 269] on icon "button" at bounding box center [579, 266] width 19 height 19
click at [557, 185] on icon "button" at bounding box center [560, 183] width 19 height 19
click at [515, 188] on button "debt" at bounding box center [504, 182] width 62 height 40
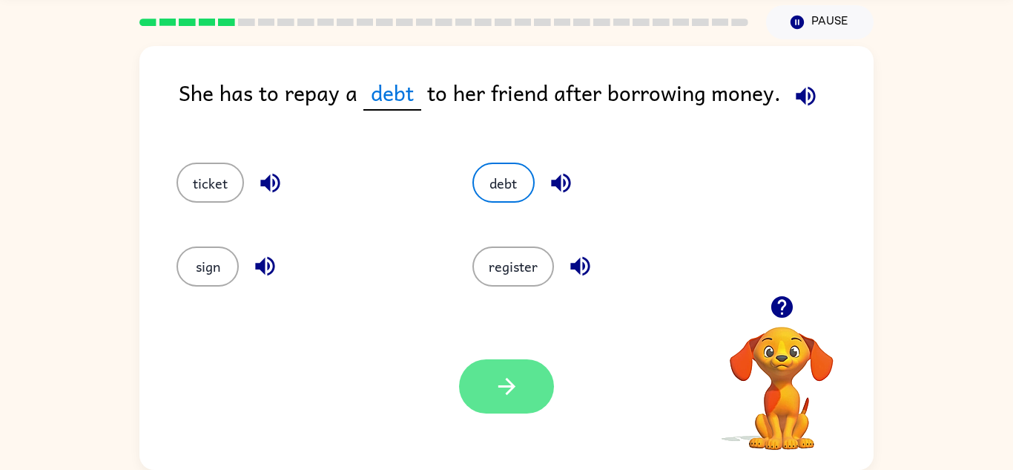
click at [524, 389] on button "button" at bounding box center [506, 386] width 95 height 54
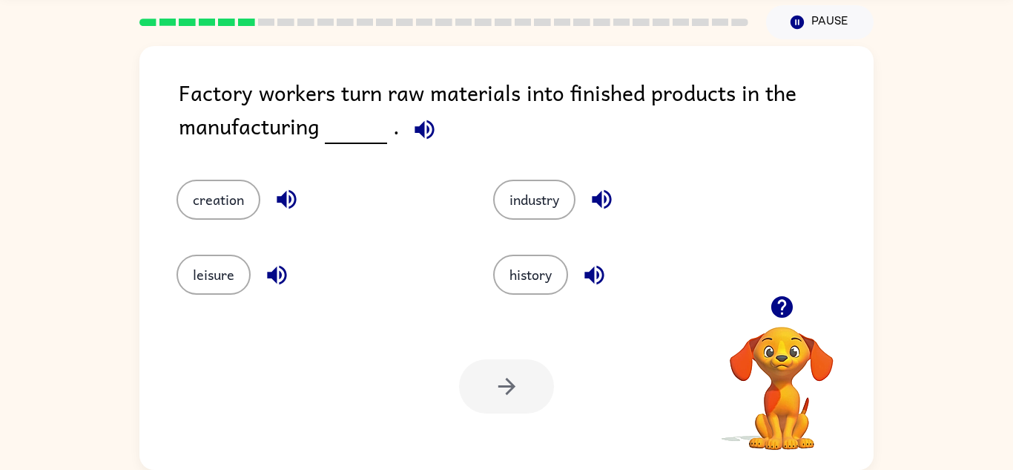
click at [422, 128] on icon "button" at bounding box center [425, 129] width 26 height 26
